Goal: Task Accomplishment & Management: Manage account settings

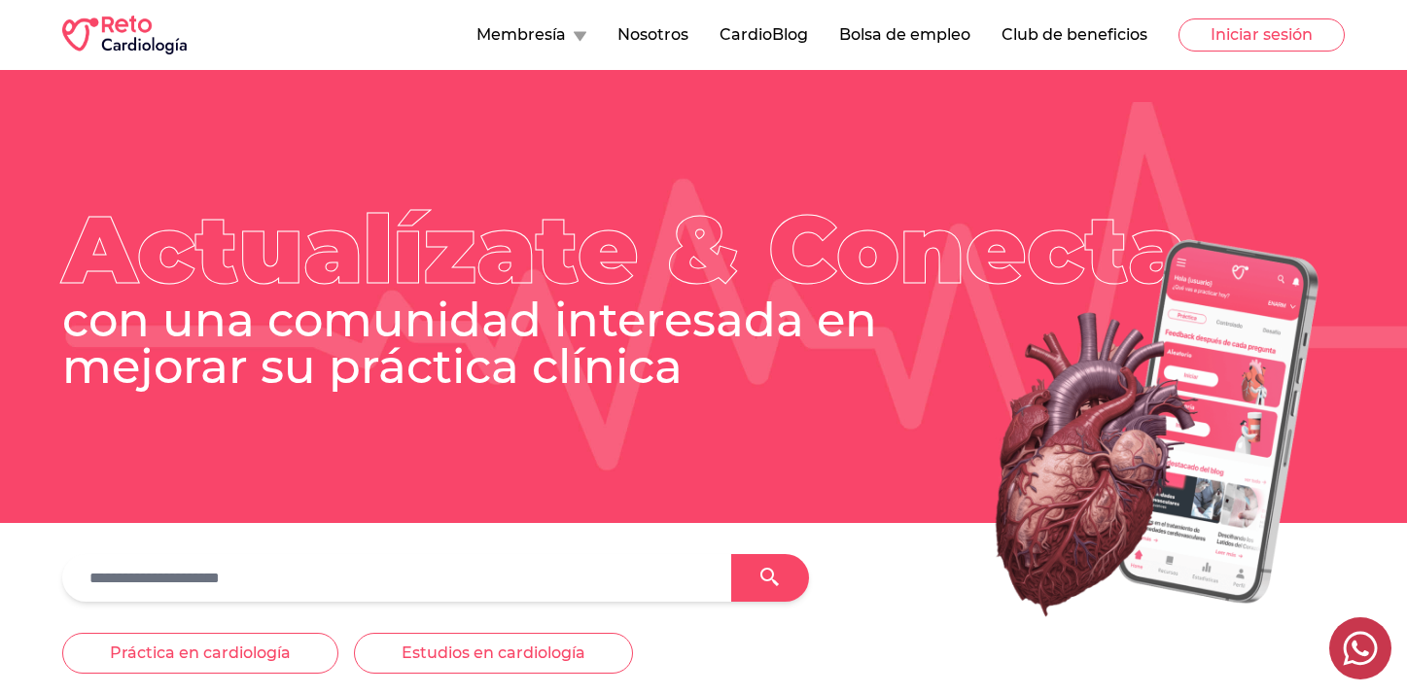
click at [942, 40] on button "Bolsa de empleo" at bounding box center [904, 34] width 131 height 23
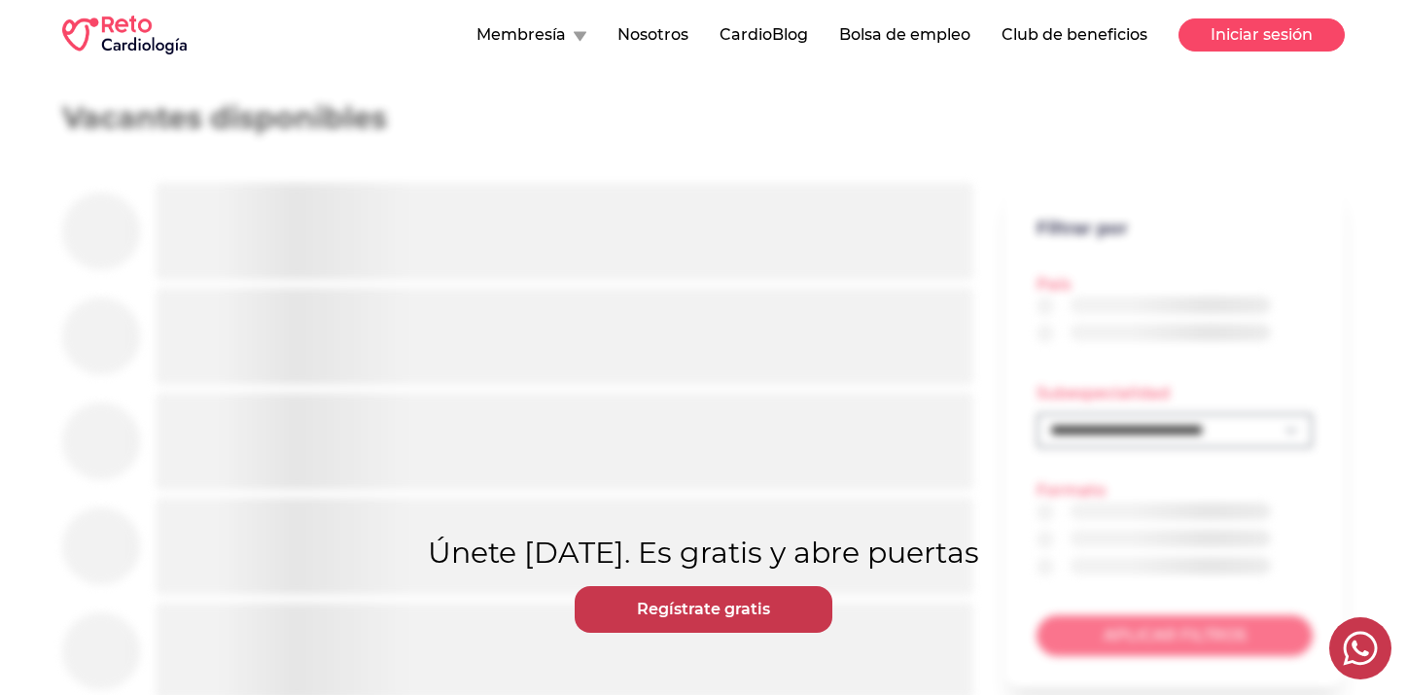
click at [1246, 25] on button "Iniciar sesión" at bounding box center [1262, 34] width 166 height 33
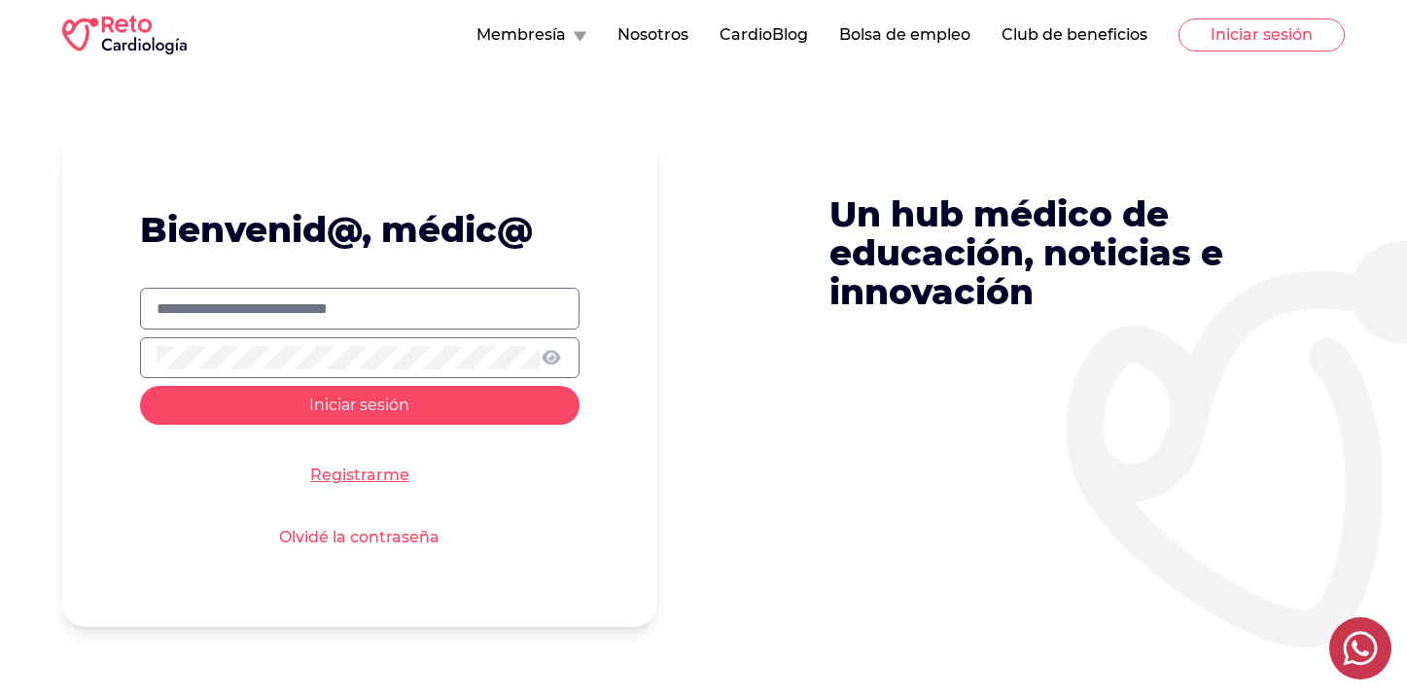
click at [454, 316] on input "text" at bounding box center [360, 309] width 407 height 23
type input "**********"
click at [140, 386] on button "Iniciar sesión" at bounding box center [360, 405] width 440 height 39
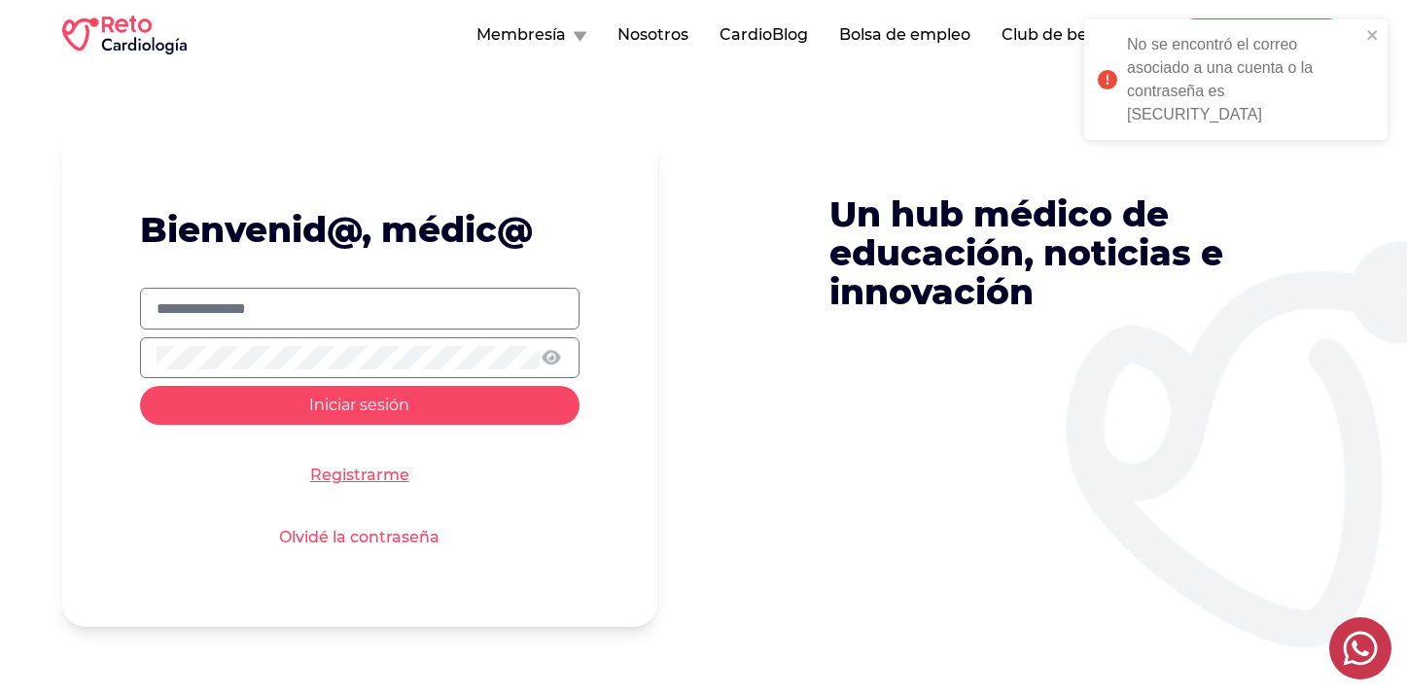
click at [140, 386] on button "Iniciar sesión" at bounding box center [360, 405] width 440 height 39
click at [381, 300] on input "**********" at bounding box center [360, 309] width 407 height 23
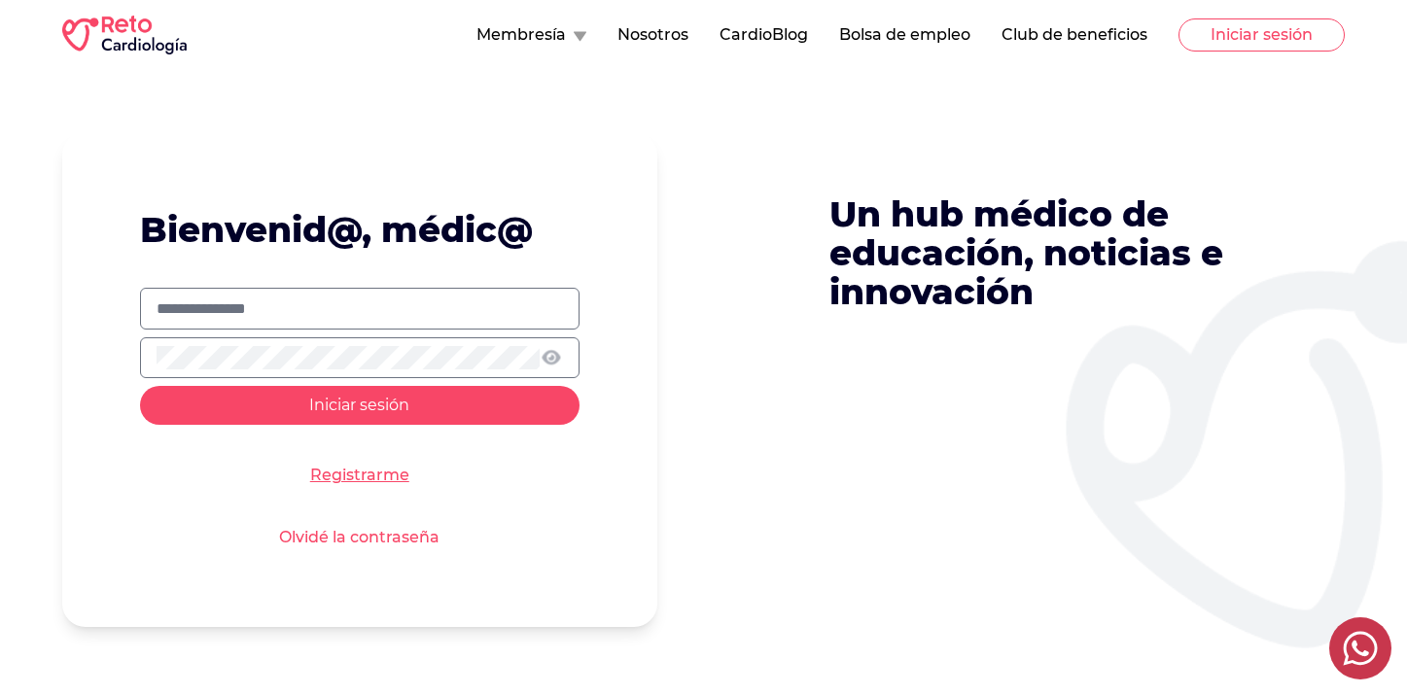
click at [321, 373] on div at bounding box center [360, 358] width 440 height 41
click at [140, 386] on button "Iniciar sesión" at bounding box center [360, 405] width 440 height 39
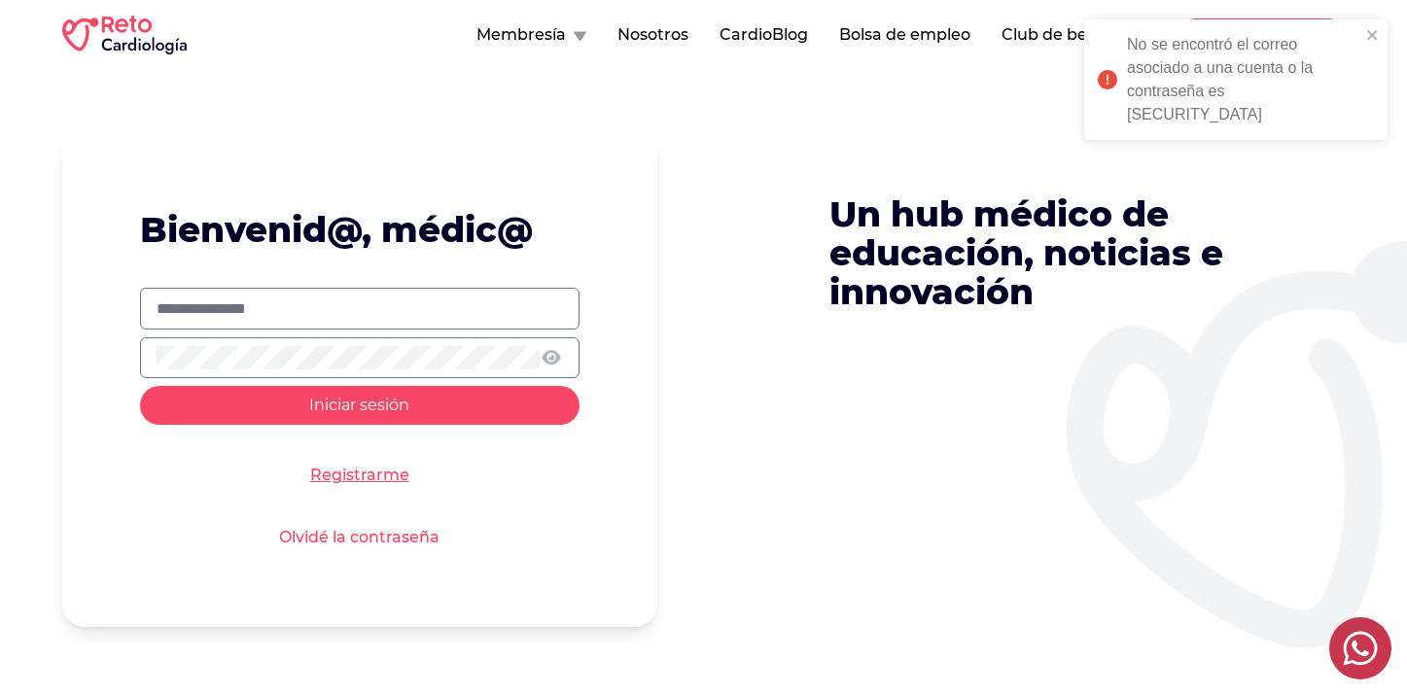
click at [297, 327] on label "**********" at bounding box center [360, 309] width 440 height 42
click at [297, 321] on input "**********" at bounding box center [360, 309] width 407 height 23
click at [140, 386] on button "Iniciar sesión" at bounding box center [360, 405] width 440 height 39
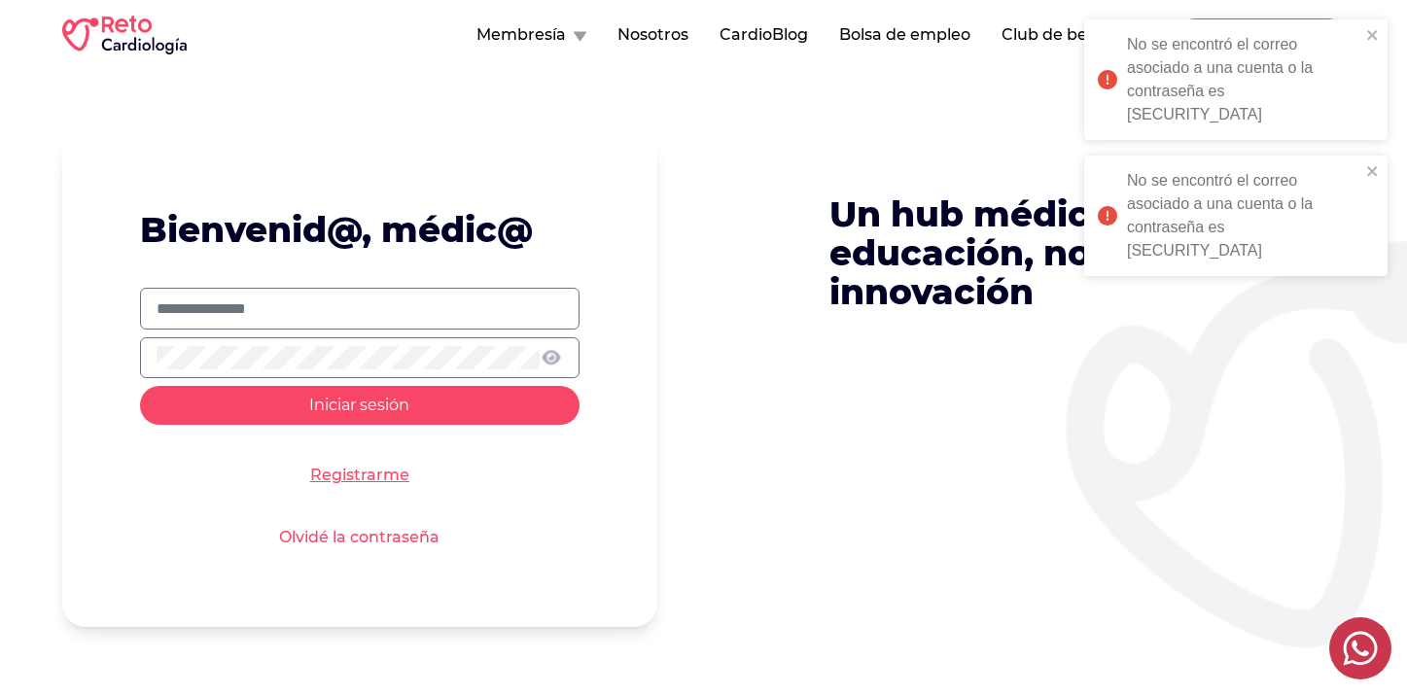
click at [282, 339] on div at bounding box center [360, 358] width 440 height 41
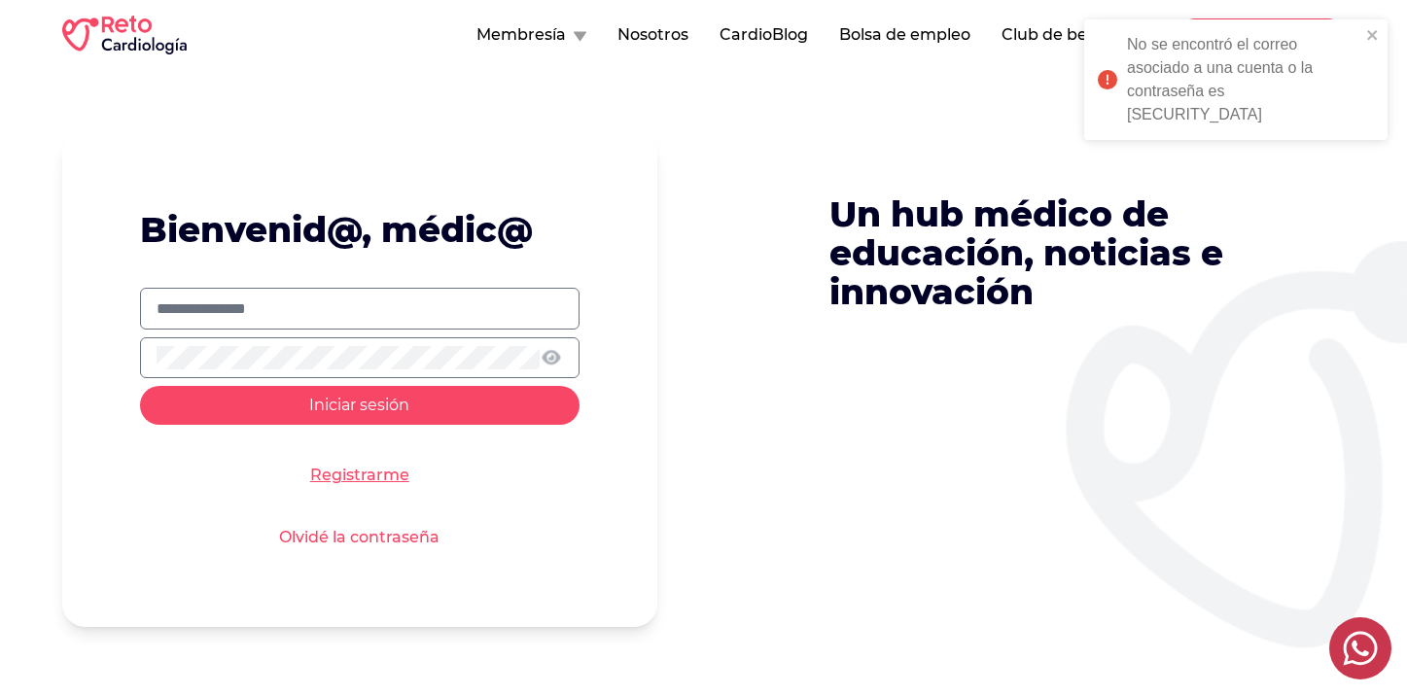
click at [140, 386] on button "Iniciar sesión" at bounding box center [360, 405] width 440 height 39
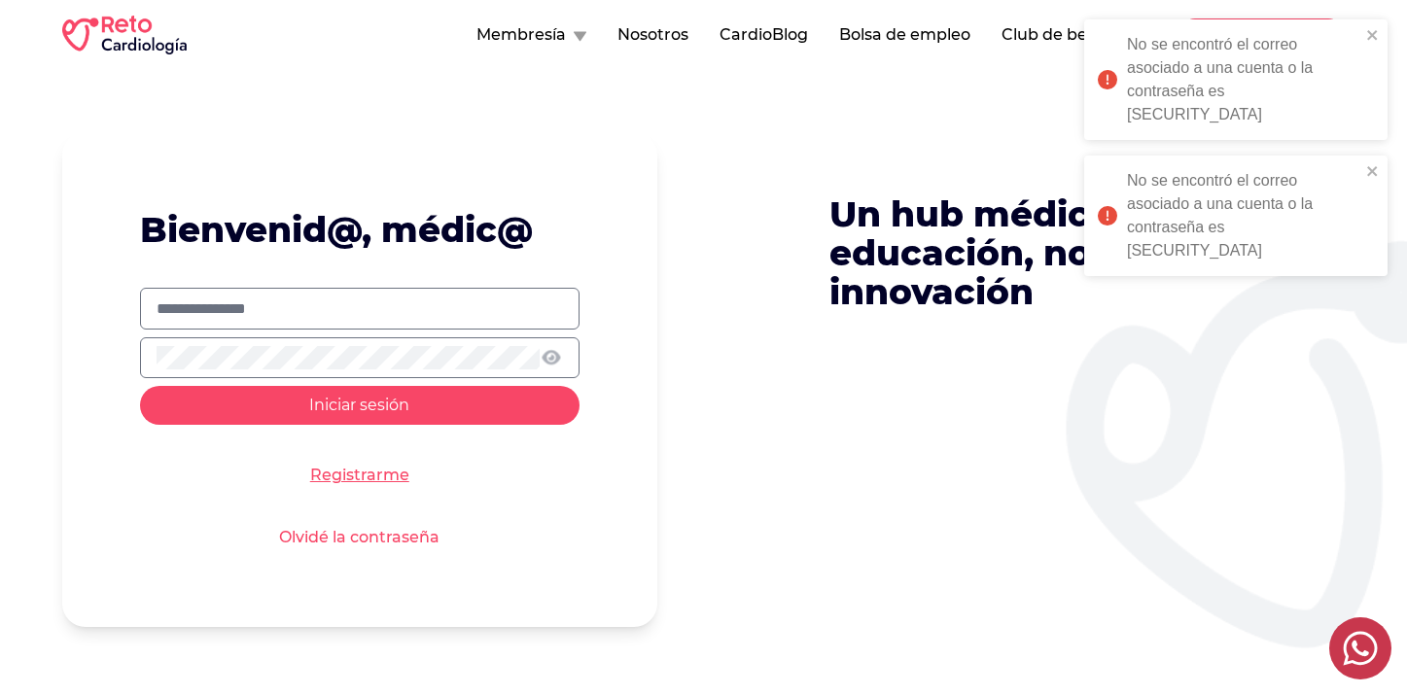
click at [319, 523] on form "**********" at bounding box center [359, 379] width 595 height 495
click at [320, 527] on link "Olvidé la contraseña" at bounding box center [359, 537] width 160 height 23
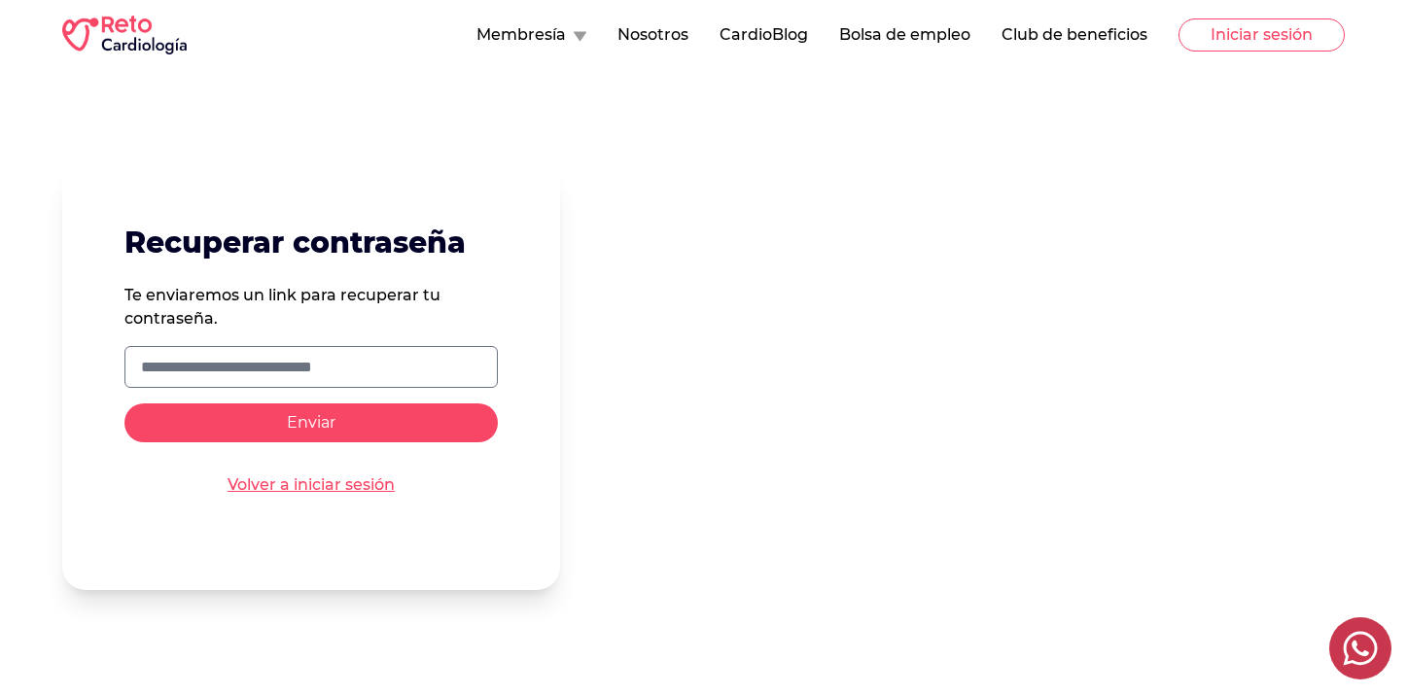
click at [337, 364] on input "text" at bounding box center [311, 367] width 340 height 23
type input "**********"
click at [124, 404] on button "Enviar" at bounding box center [310, 423] width 373 height 39
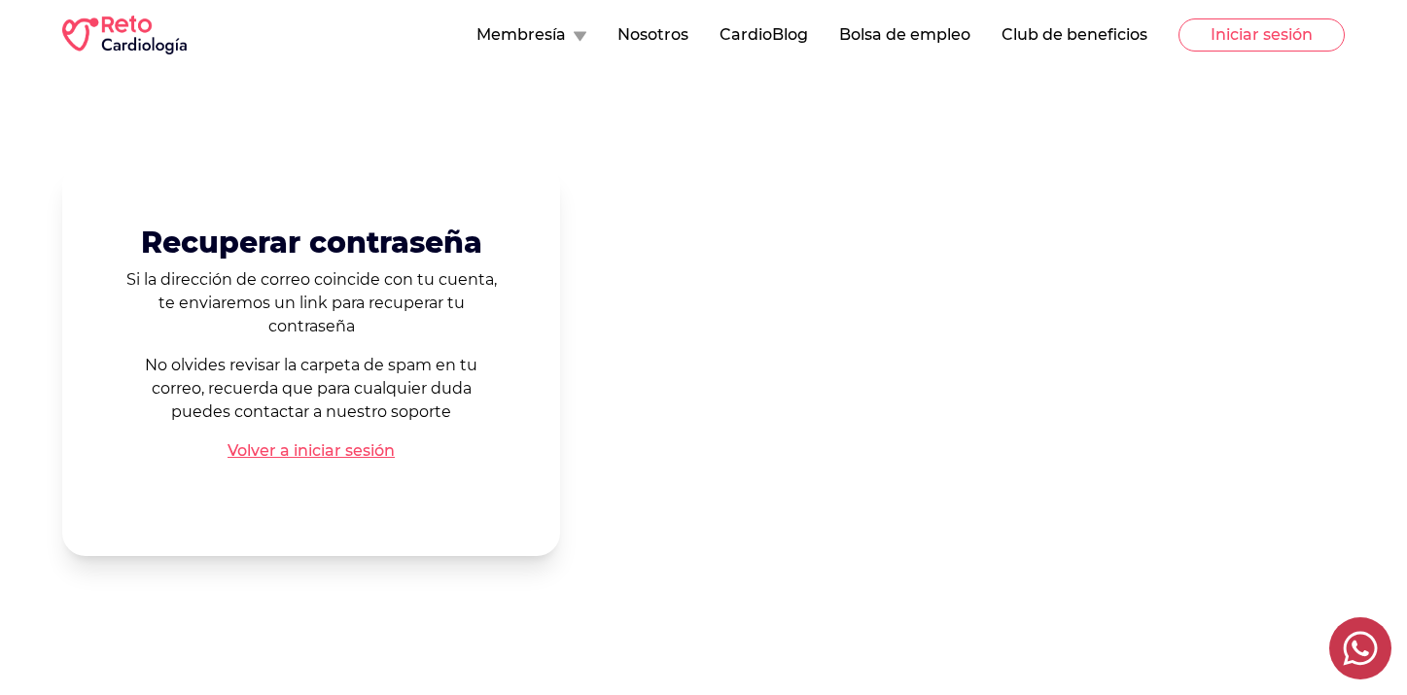
click at [281, 452] on link "Volver a iniciar sesión" at bounding box center [311, 451] width 167 height 23
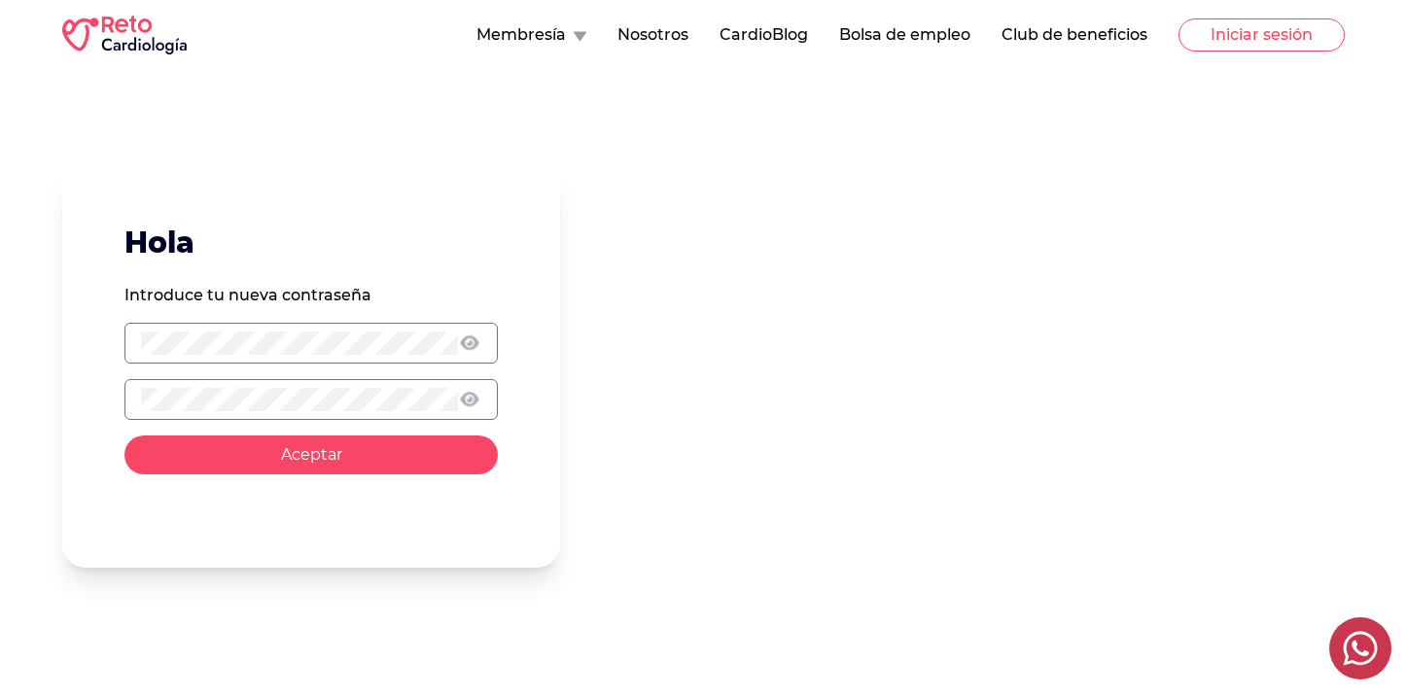
click at [362, 355] on div at bounding box center [310, 343] width 373 height 41
click at [464, 240] on h2 "Hola" at bounding box center [310, 243] width 373 height 35
click at [472, 340] on icon at bounding box center [470, 344] width 22 height 18
click at [124, 436] on button "Aceptar" at bounding box center [310, 455] width 373 height 39
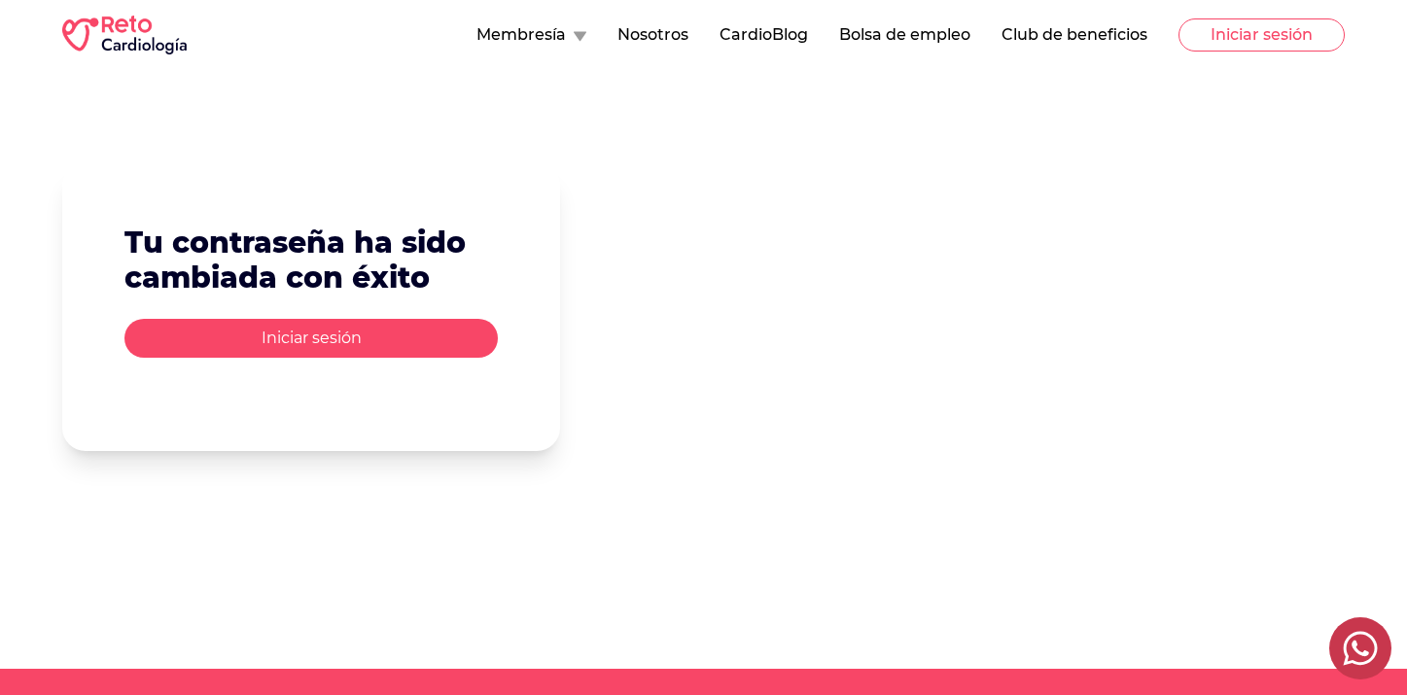
click at [838, 560] on div "Tu contraseña ha sido cambiada con éxito Iniciar sesión" at bounding box center [703, 369] width 1283 height 475
click at [1262, 20] on button "Iniciar sesión" at bounding box center [1262, 34] width 166 height 33
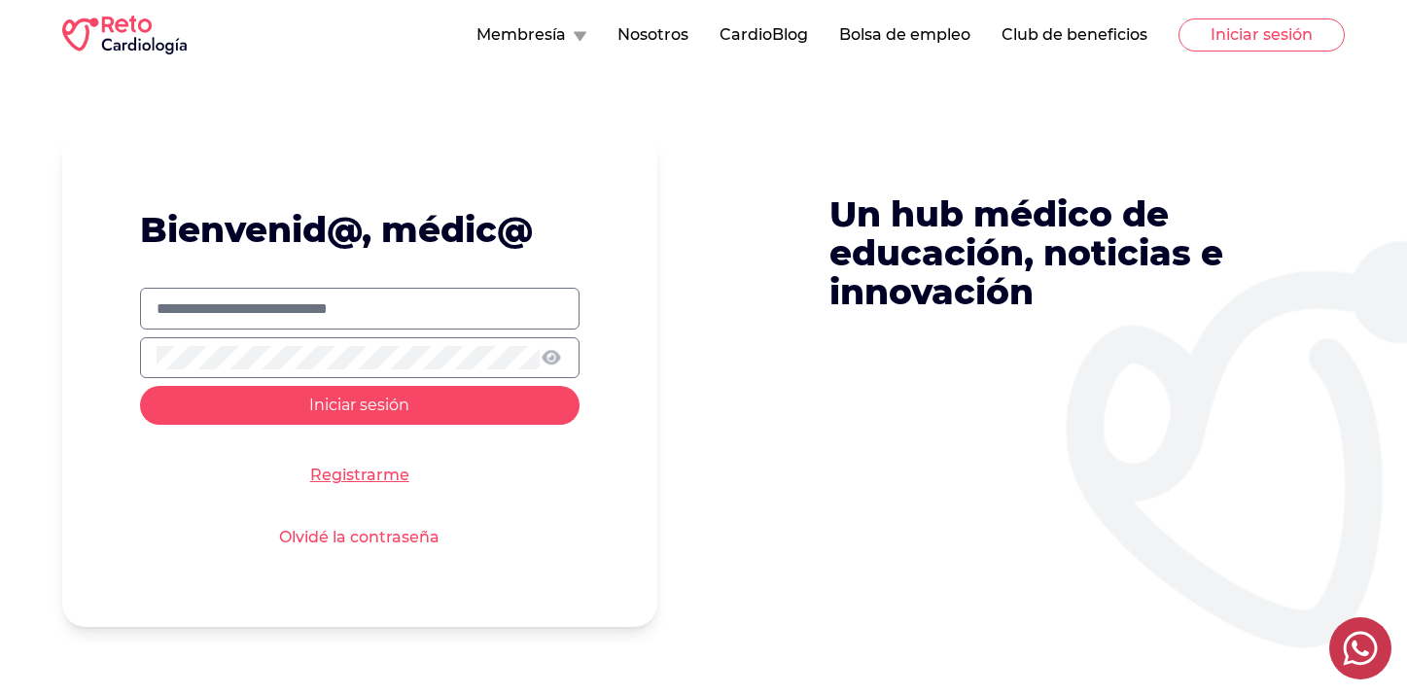
click at [444, 306] on input "text" at bounding box center [360, 309] width 407 height 23
type input "**********"
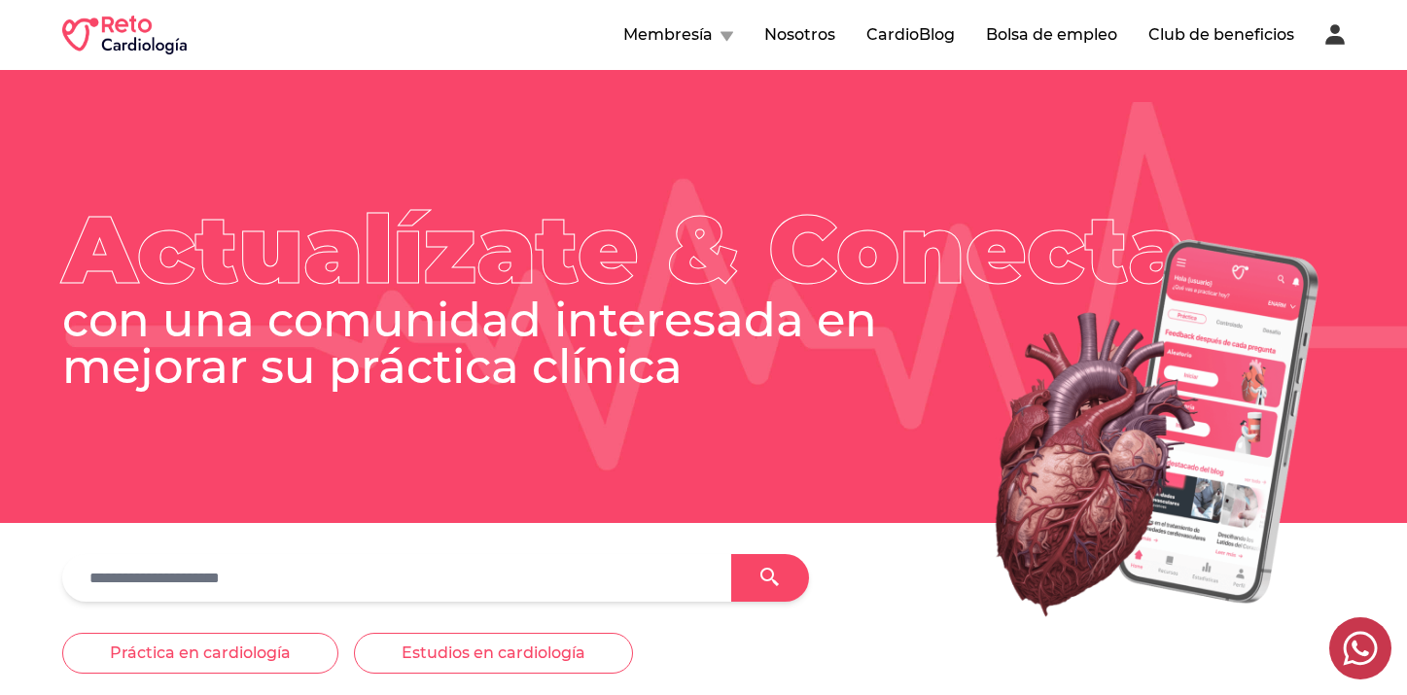
click at [1049, 26] on button "Bolsa de empleo" at bounding box center [1051, 34] width 131 height 23
click at [1045, 34] on button "Bolsa de empleo" at bounding box center [1051, 34] width 131 height 23
click at [913, 33] on button "CardioBlog" at bounding box center [911, 34] width 89 height 23
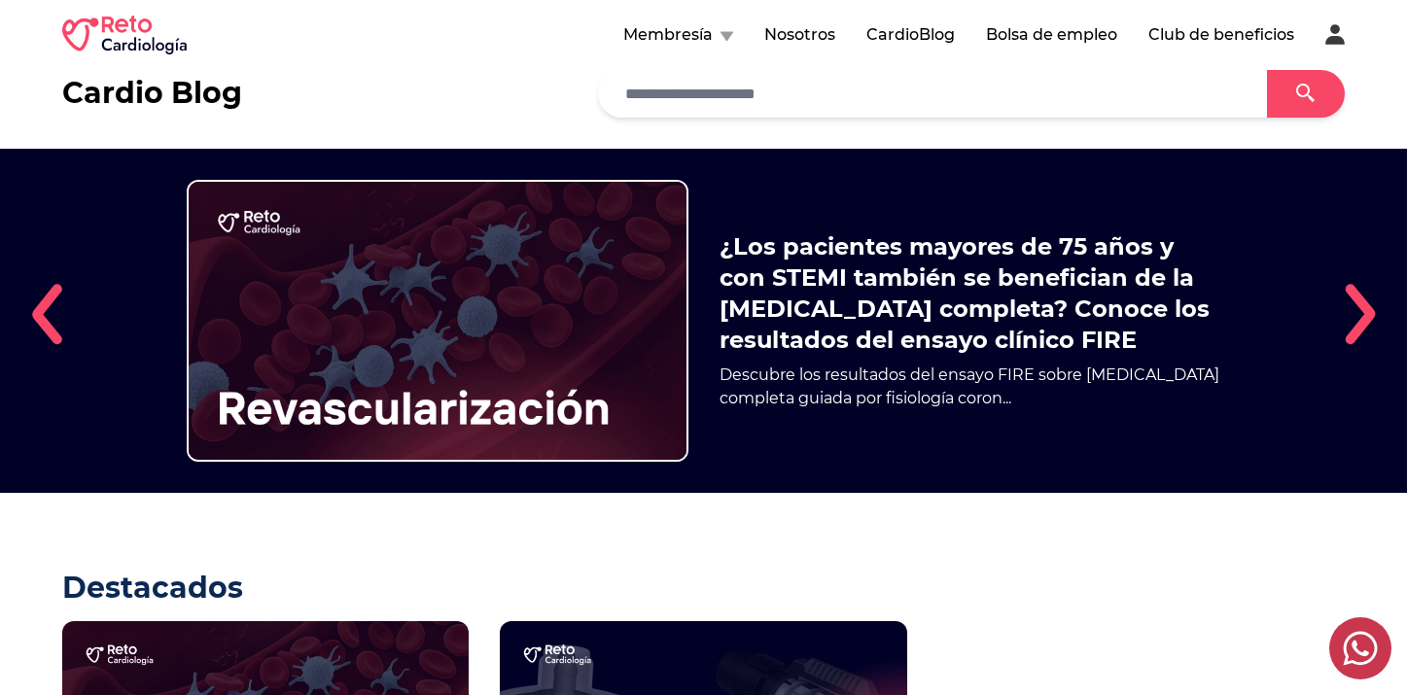
click at [1042, 36] on button "Bolsa de empleo" at bounding box center [1051, 34] width 131 height 23
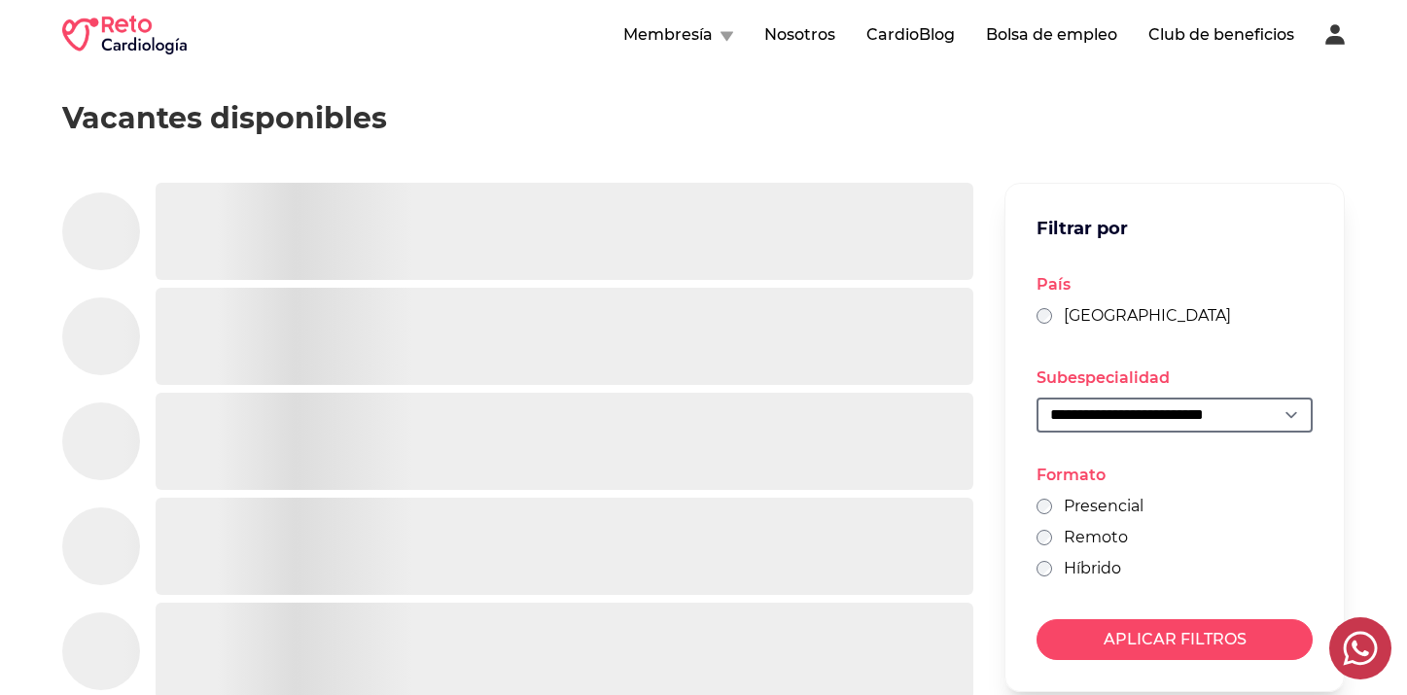
click at [1042, 36] on button "Bolsa de empleo" at bounding box center [1051, 34] width 131 height 23
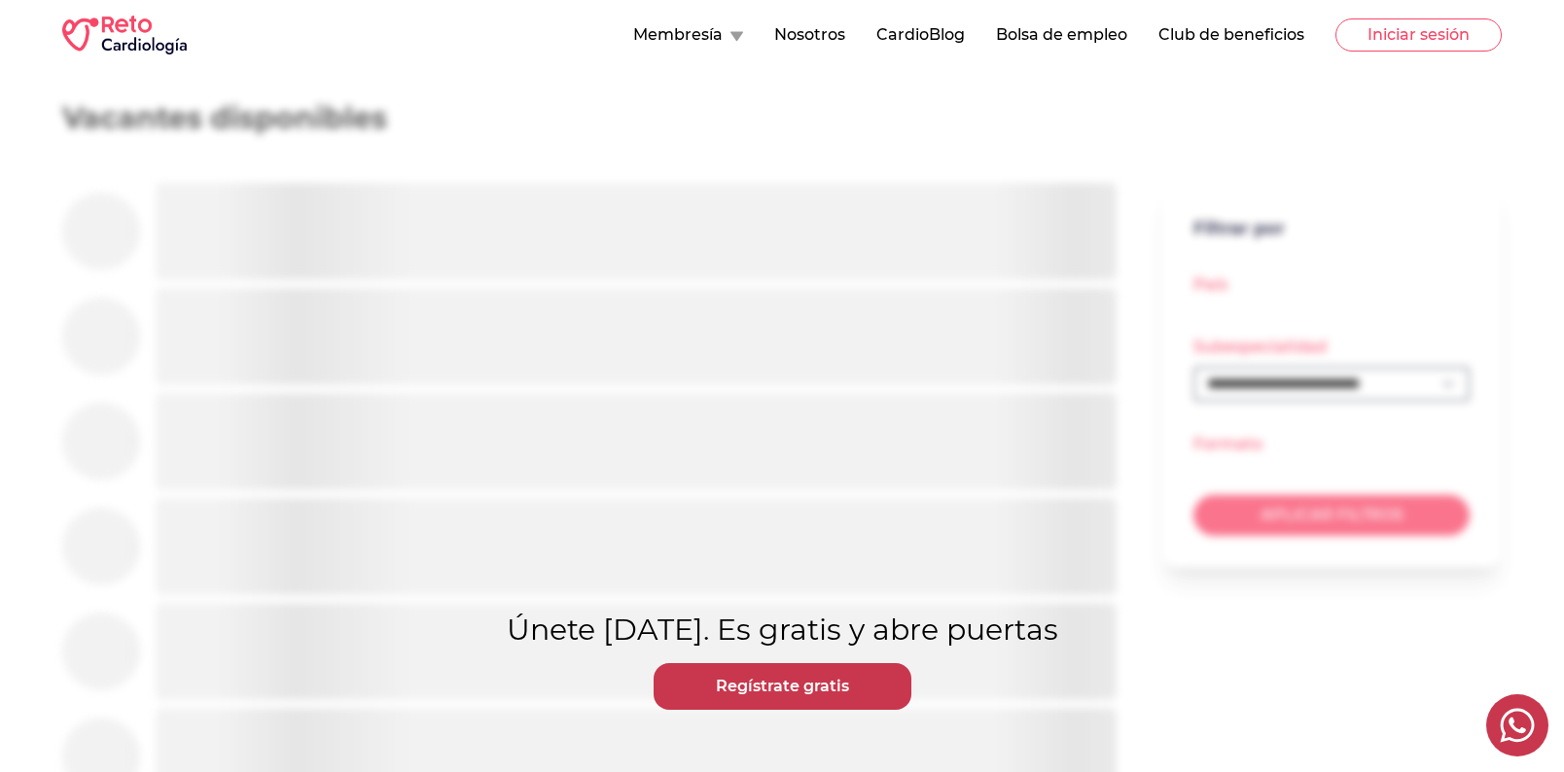
scroll to position [430, 0]
click at [824, 686] on link "Regístrate gratis" at bounding box center [783, 686] width 258 height 47
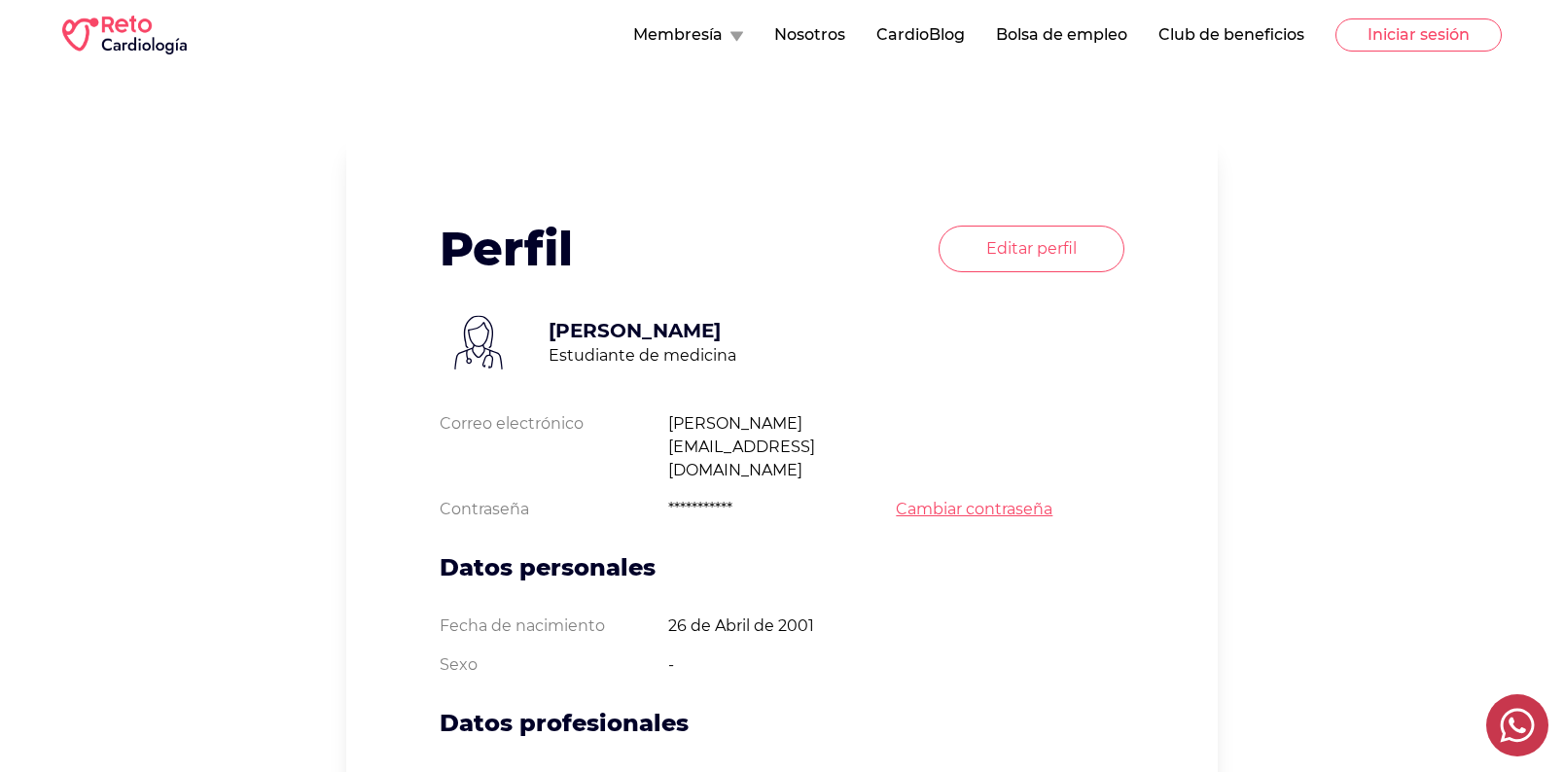
click at [1432, 35] on div "Membresía Nosotros CardioBlog Bolsa de empleo Club de beneficios Iniciar sesión" at bounding box center [782, 35] width 1440 height 39
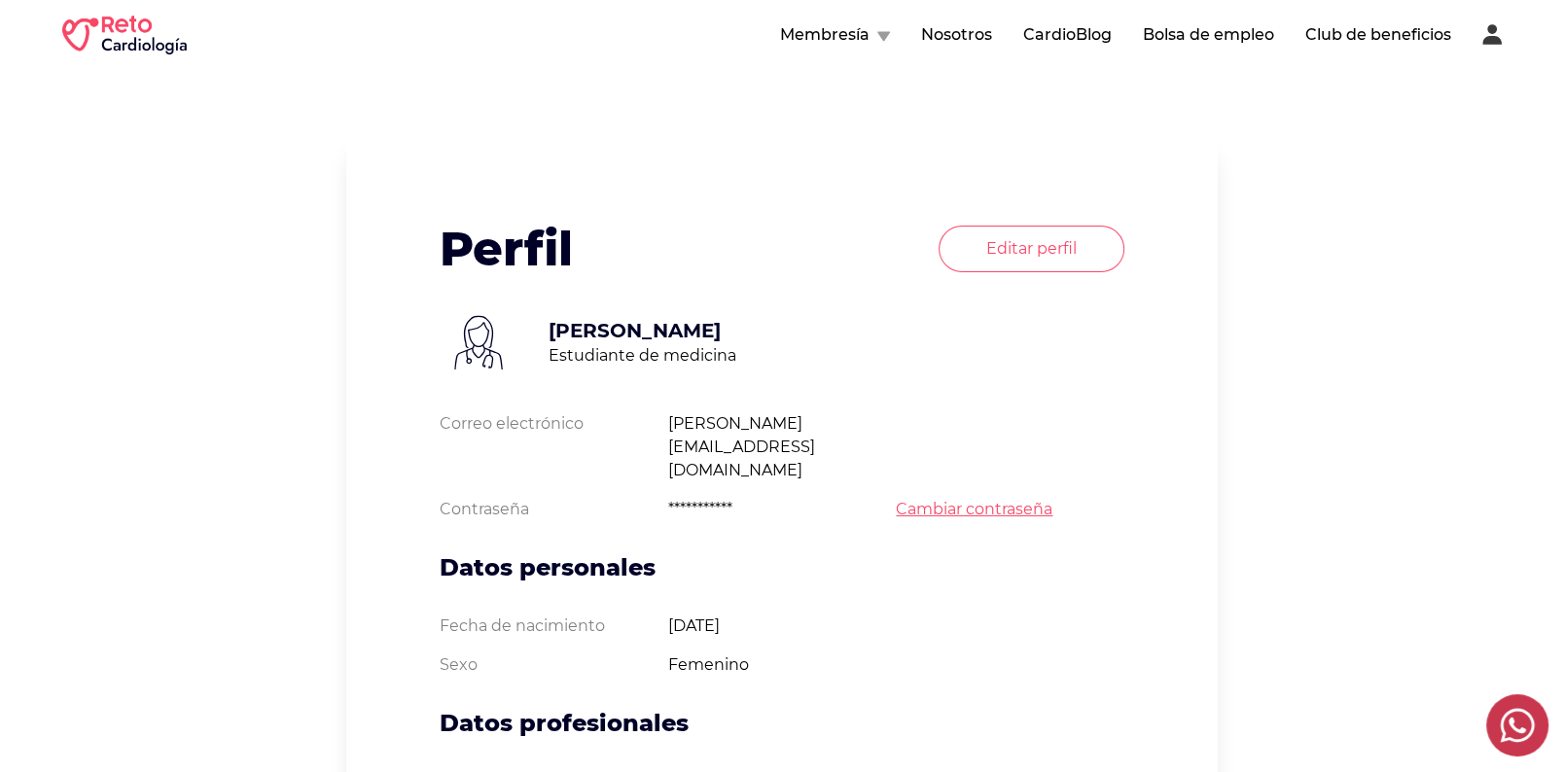
click at [1170, 32] on button "Bolsa de empleo" at bounding box center [1208, 34] width 131 height 23
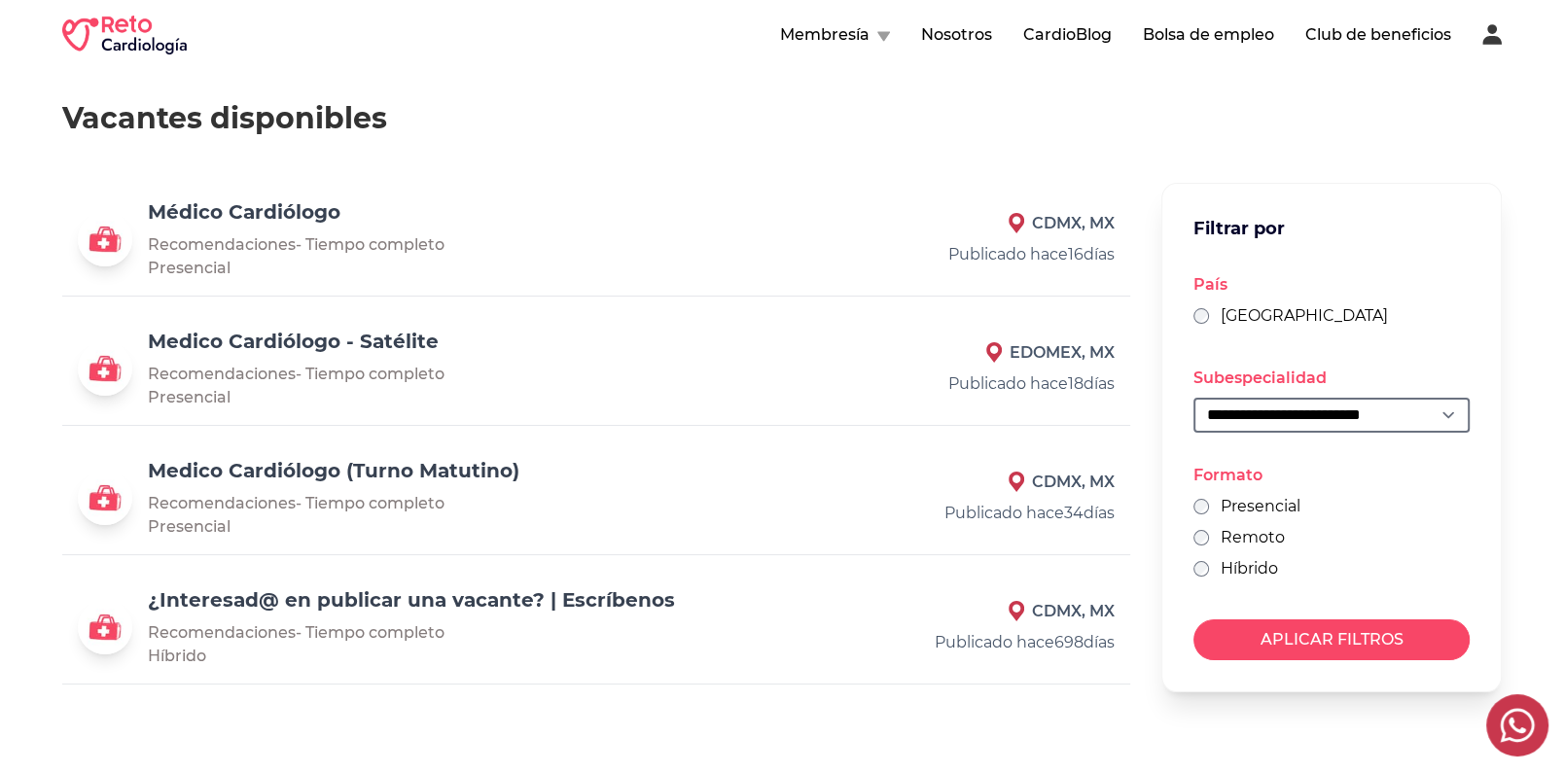
click at [330, 227] on div "Médico Cardiólogo Recomendaciones - Tiempo completo Presencial" at bounding box center [465, 239] width 634 height 82
click at [270, 208] on link "Médico Cardiólogo" at bounding box center [244, 211] width 193 height 23
